Goal: Task Accomplishment & Management: Manage account settings

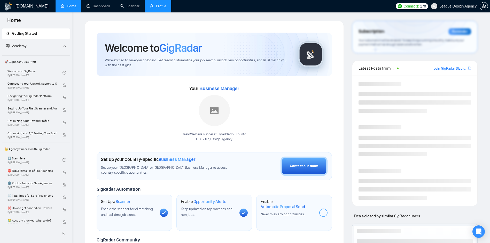
click at [166, 8] on link "Profile" at bounding box center [158, 6] width 16 height 4
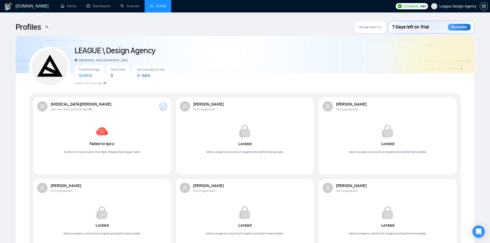
scroll to position [31, 0]
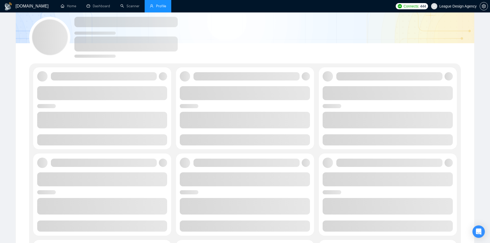
scroll to position [30, 0]
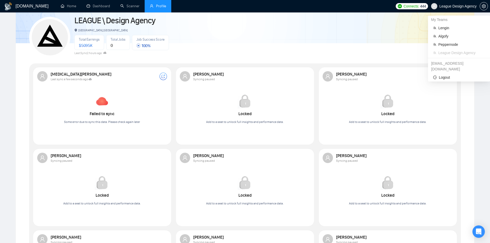
click at [458, 6] on span "League Design Agency" at bounding box center [458, 6] width 37 height 0
click at [441, 43] on span "Peppernode" at bounding box center [462, 45] width 47 height 6
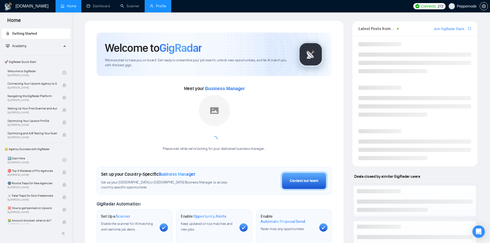
click at [164, 5] on link "Profile" at bounding box center [158, 6] width 16 height 4
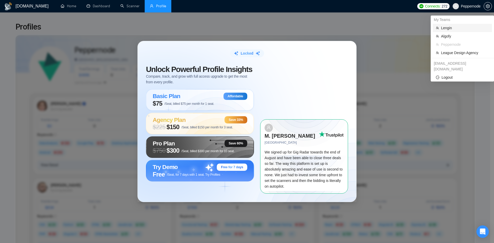
click at [451, 26] on span "Lengin" at bounding box center [465, 28] width 48 height 6
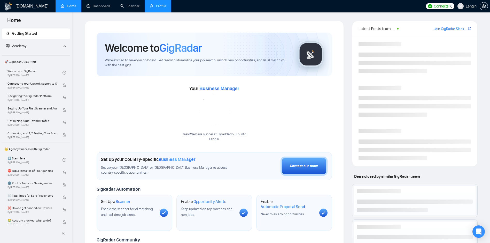
click at [150, 6] on link "Profile" at bounding box center [158, 6] width 16 height 4
